Goal: Information Seeking & Learning: Learn about a topic

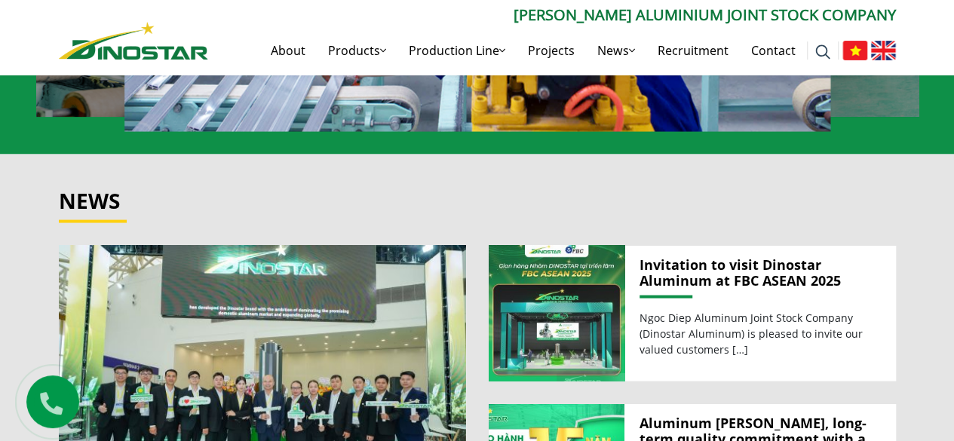
scroll to position [1584, 0]
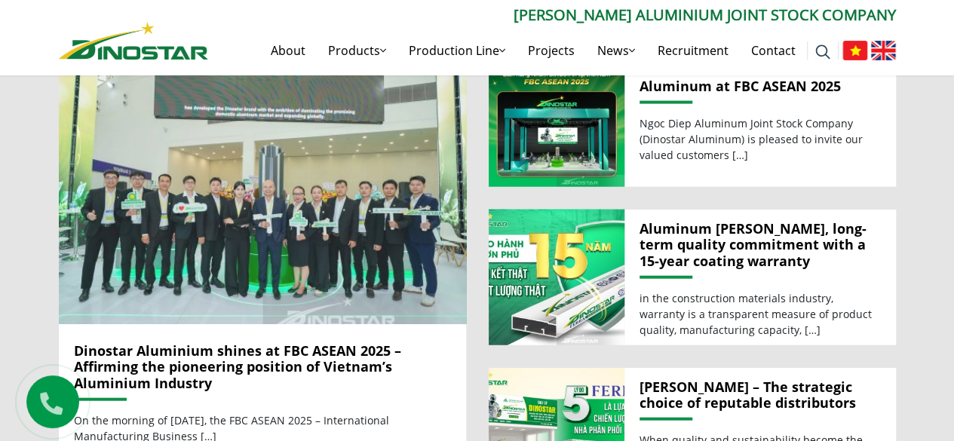
click at [279, 193] on img at bounding box center [263, 187] width 436 height 292
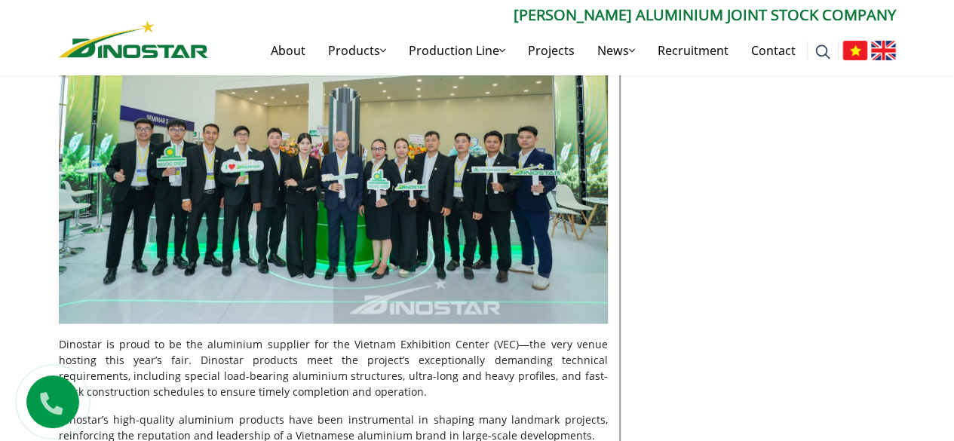
scroll to position [1346, 0]
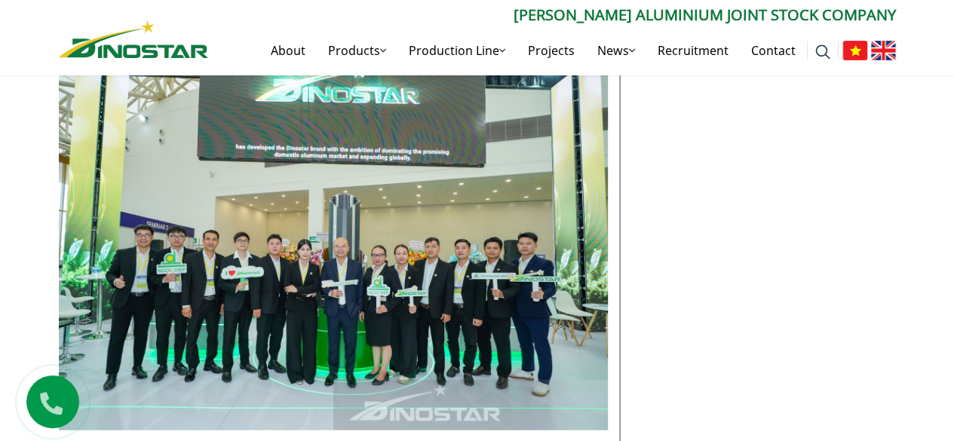
click at [296, 262] on img at bounding box center [333, 246] width 549 height 366
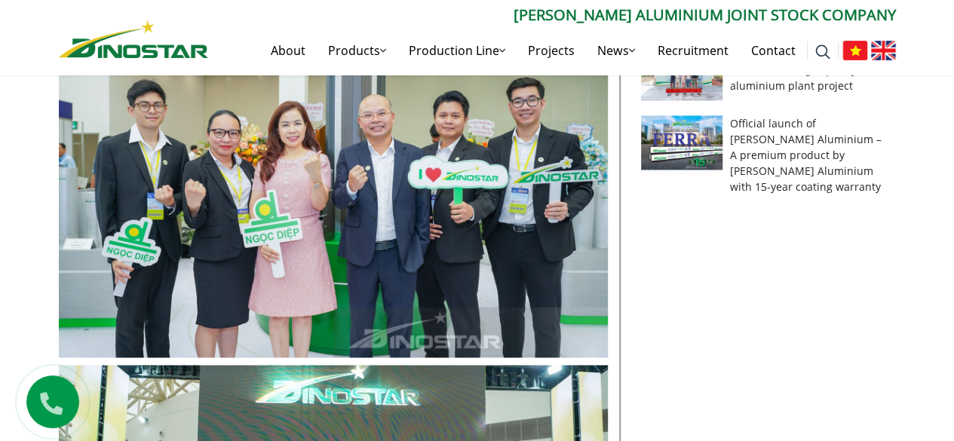
scroll to position [969, 0]
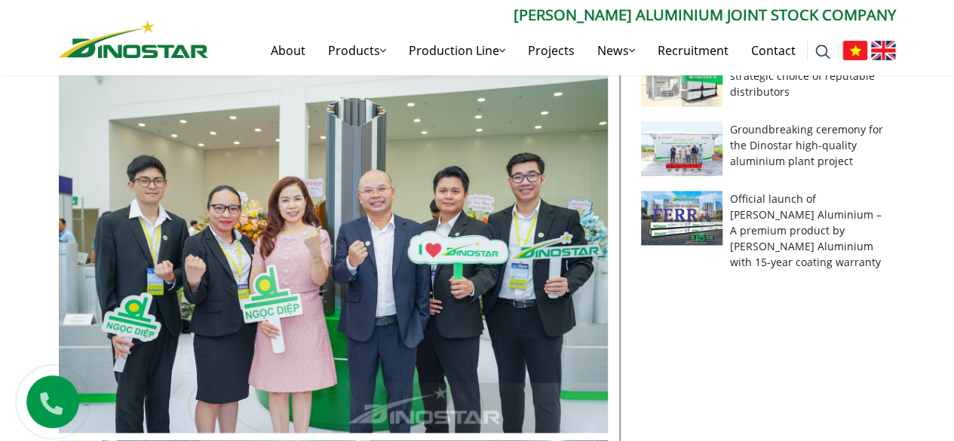
click at [260, 225] on img at bounding box center [333, 250] width 549 height 366
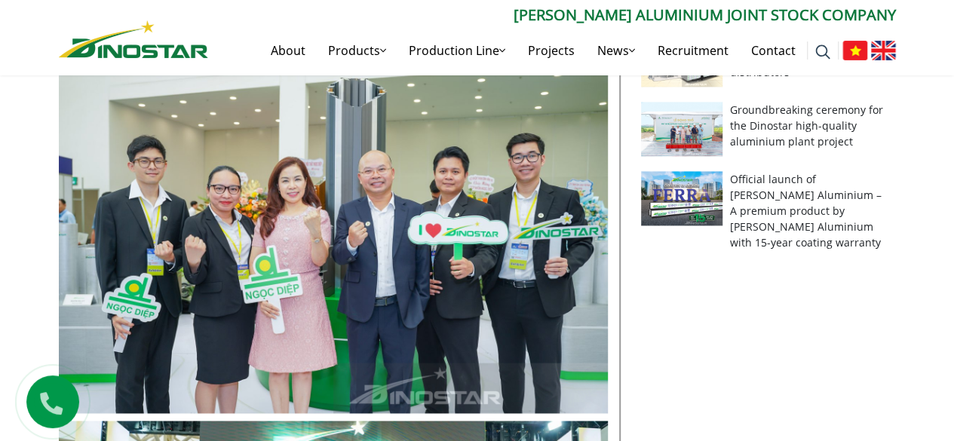
scroll to position [1119, 0]
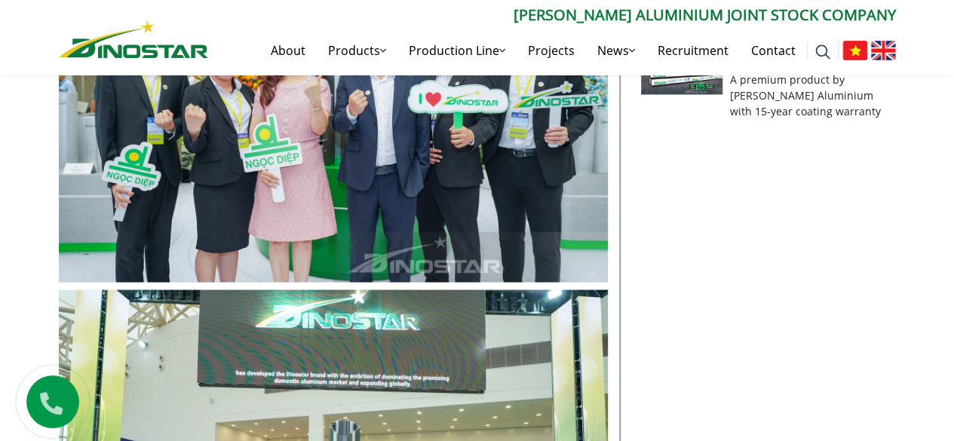
click at [457, 163] on img at bounding box center [333, 99] width 549 height 366
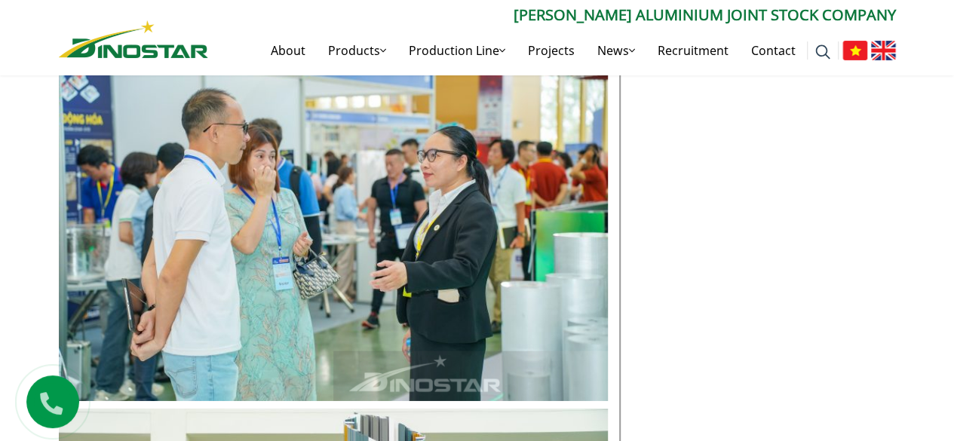
scroll to position [2477, 0]
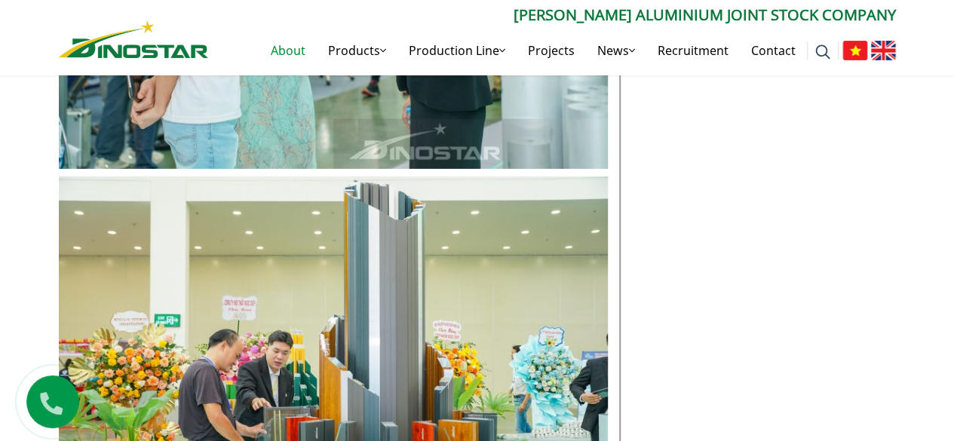
click at [290, 53] on link "About" at bounding box center [287, 50] width 57 height 48
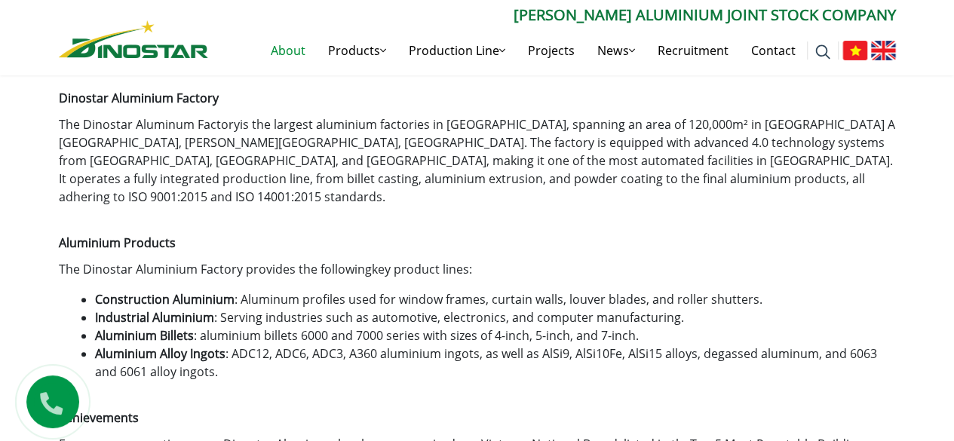
scroll to position [528, 0]
